Goal: Unclear

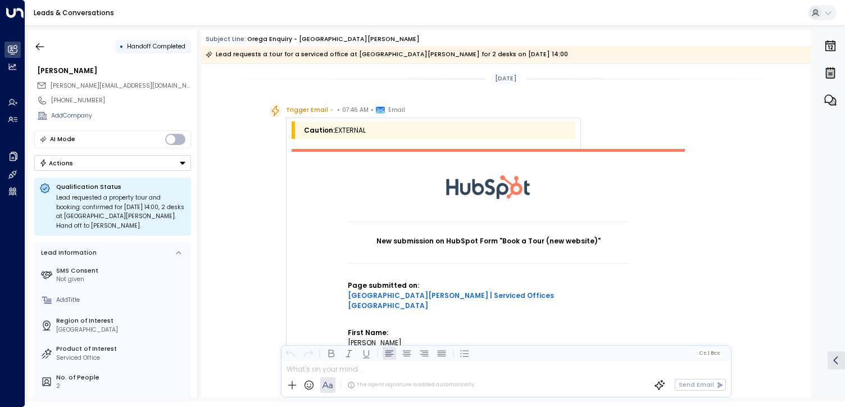
scroll to position [844, 0]
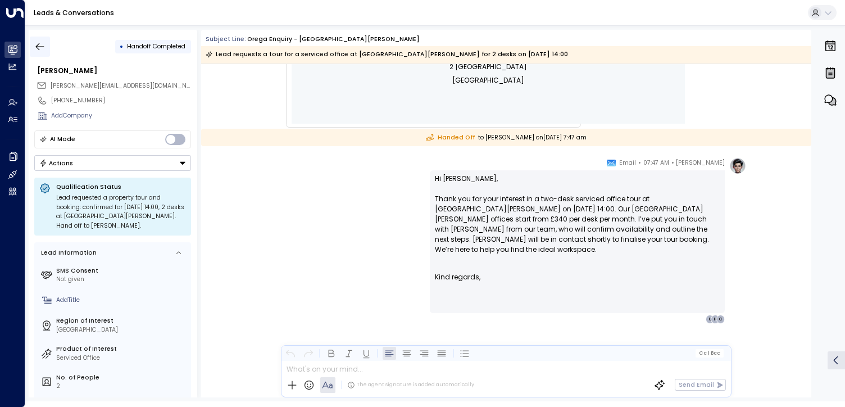
click at [42, 47] on icon "button" at bounding box center [39, 46] width 11 height 11
